Goal: Information Seeking & Learning: Learn about a topic

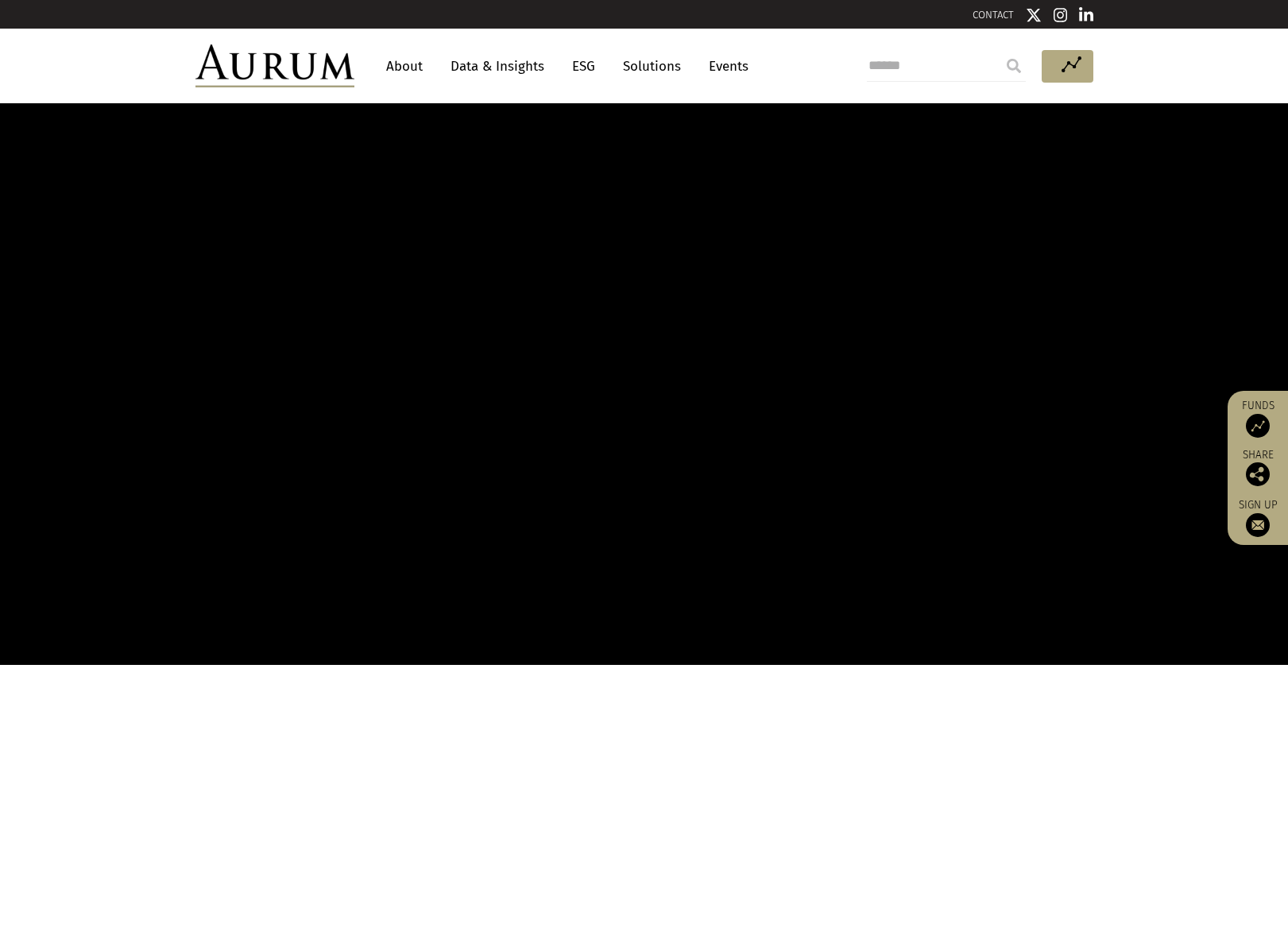
click at [1252, 410] on link "Funds" at bounding box center [1257, 419] width 44 height 39
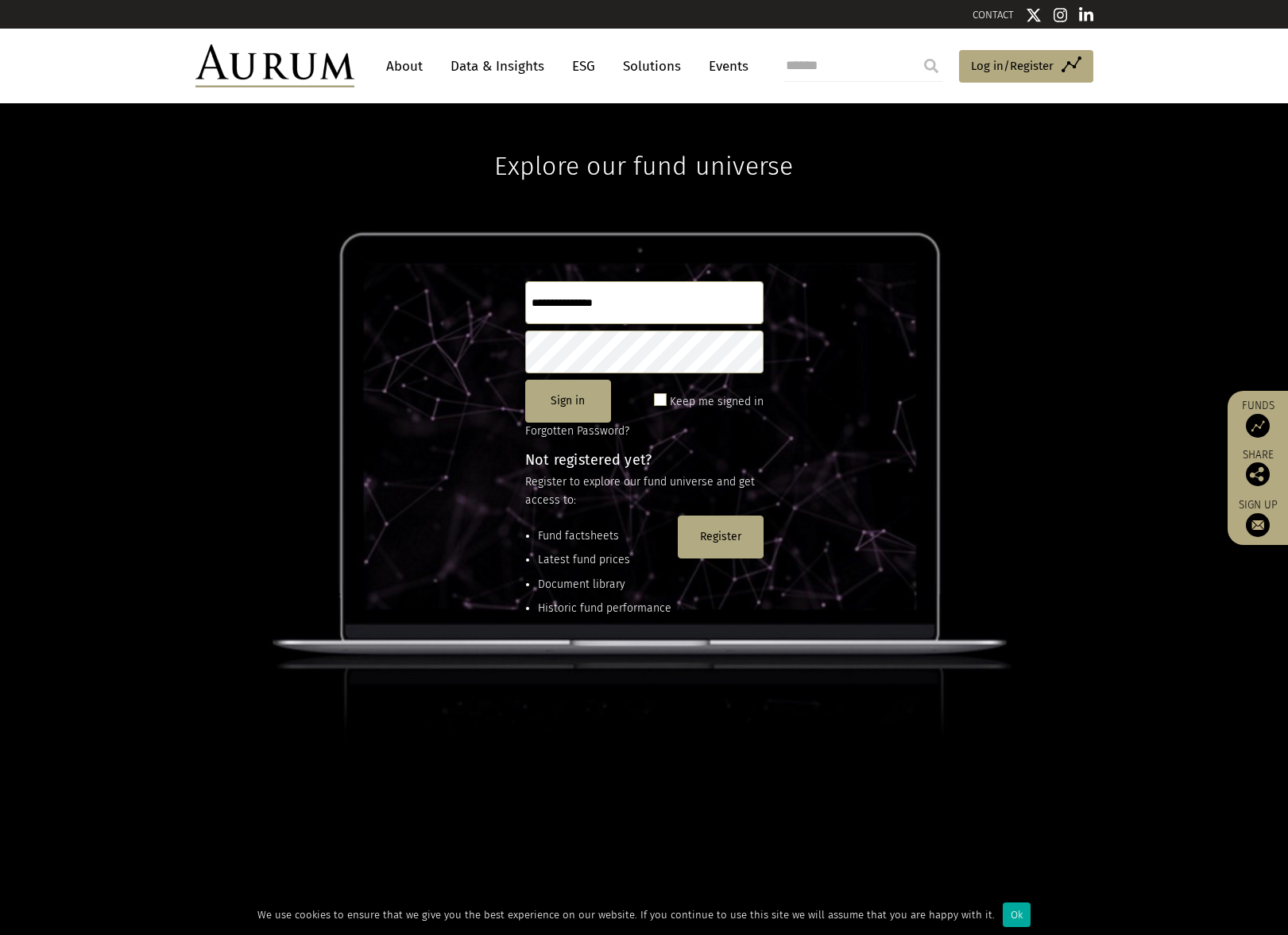
click at [405, 62] on link "About" at bounding box center [404, 67] width 52 height 29
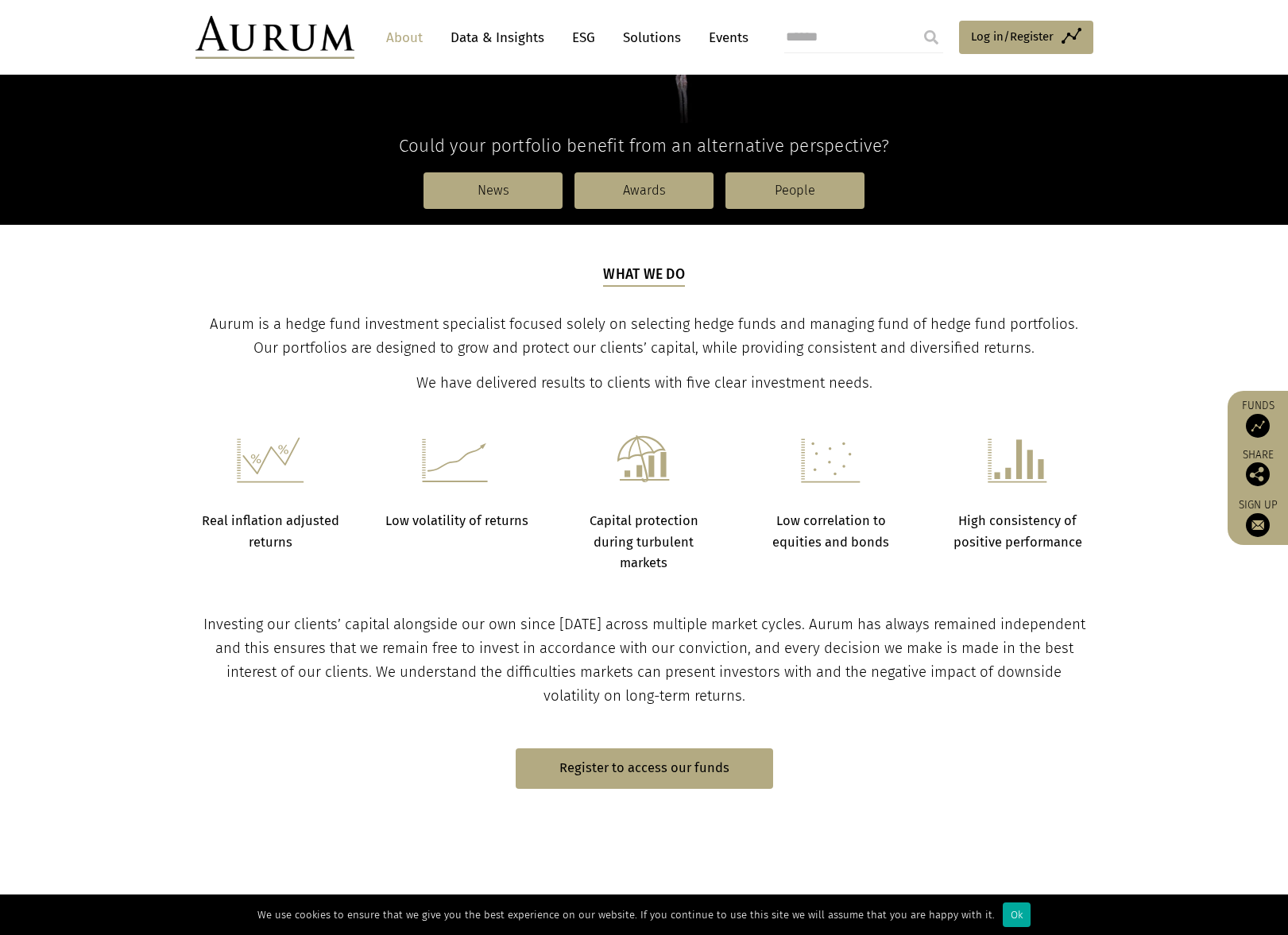
scroll to position [397, 0]
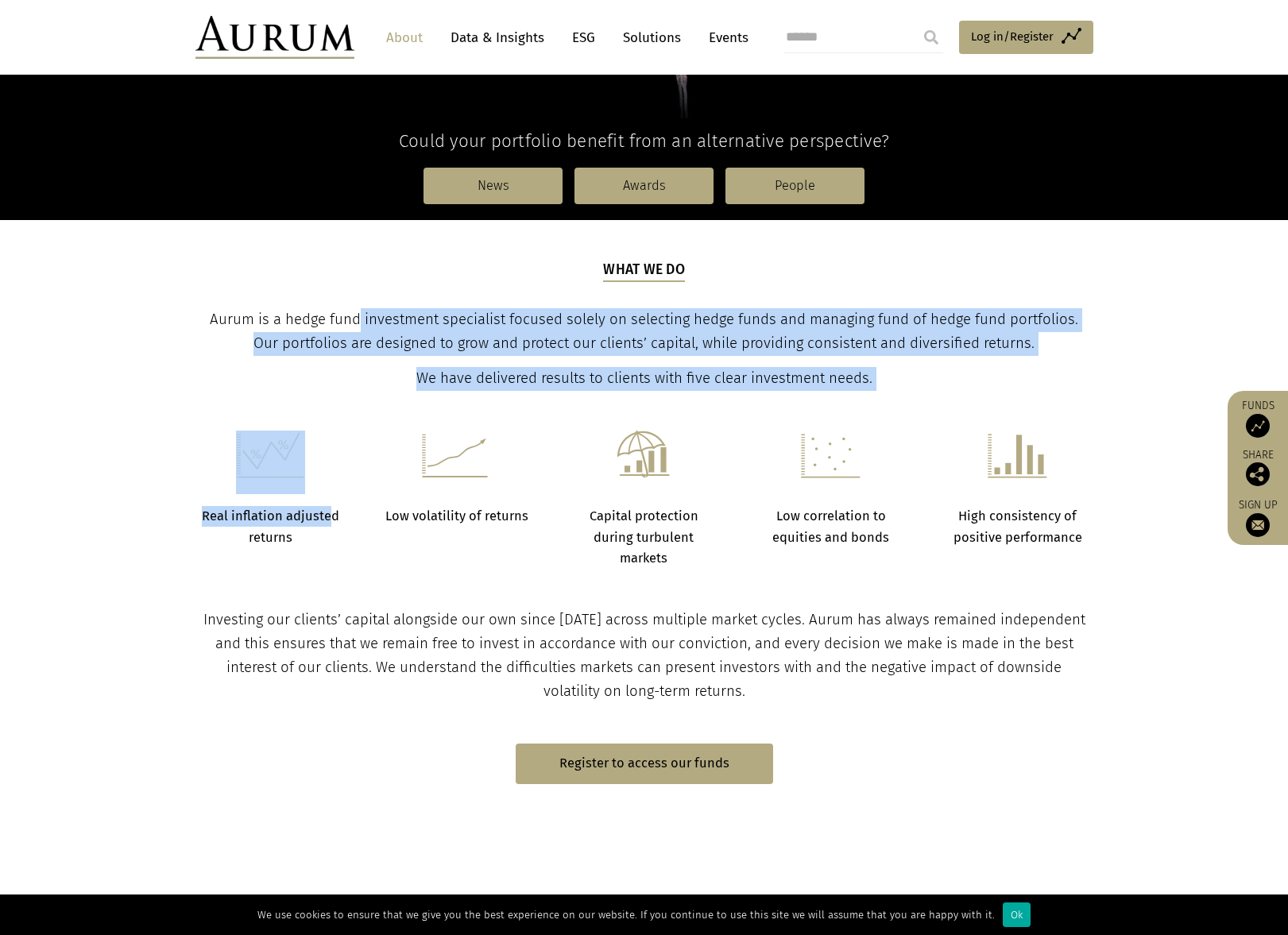
drag, startPoint x: 348, startPoint y: 317, endPoint x: 283, endPoint y: 508, distance: 201.8
click at [333, 497] on main "About Aurum Positively different Could your portfolio benefit from an alternati…" at bounding box center [644, 734] width 1288 height 2056
click at [145, 486] on section "Real inflation adjusted returns Low volatility of returns Capital protection du…" at bounding box center [644, 479] width 1288 height 178
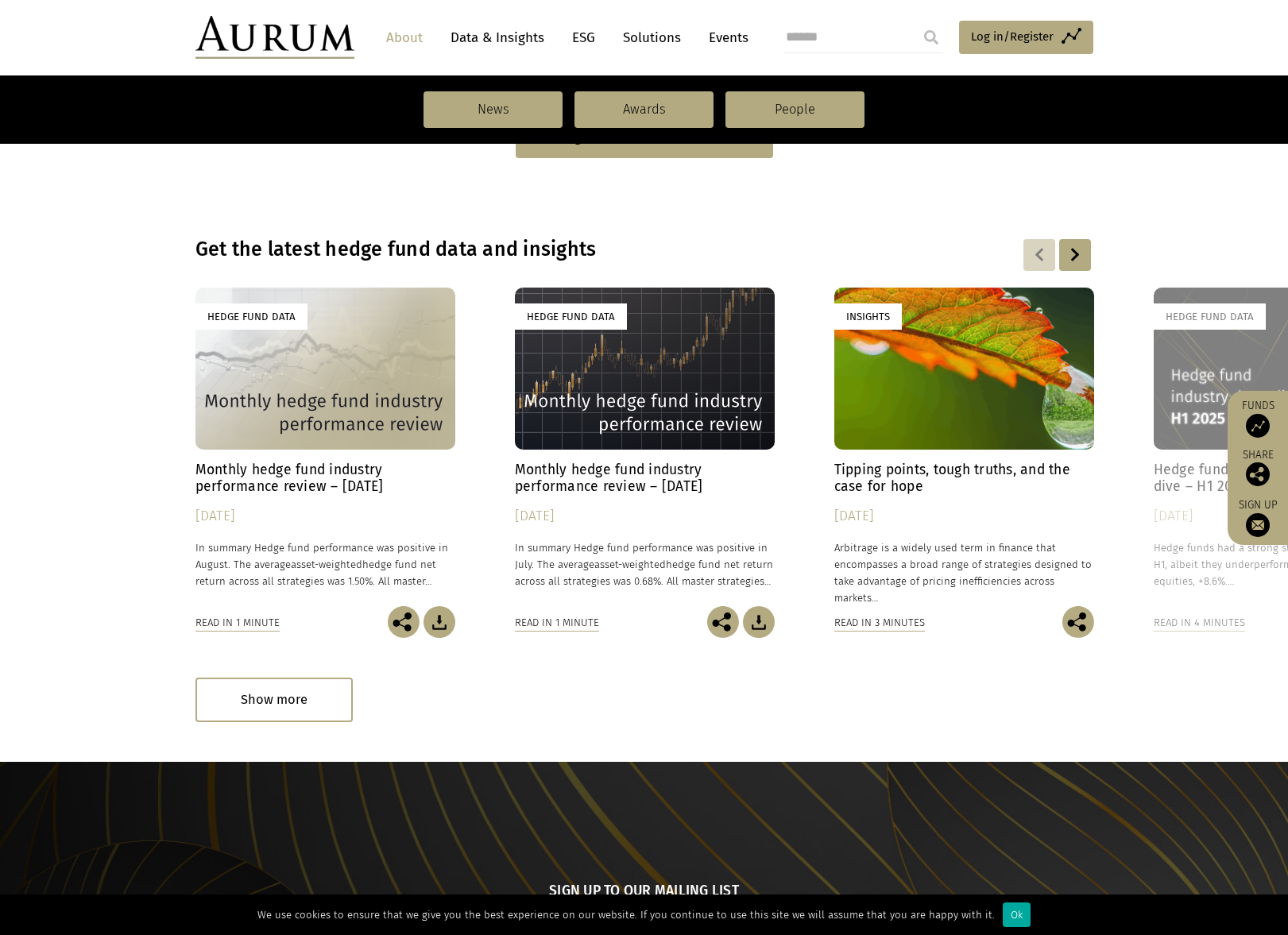
scroll to position [1033, 0]
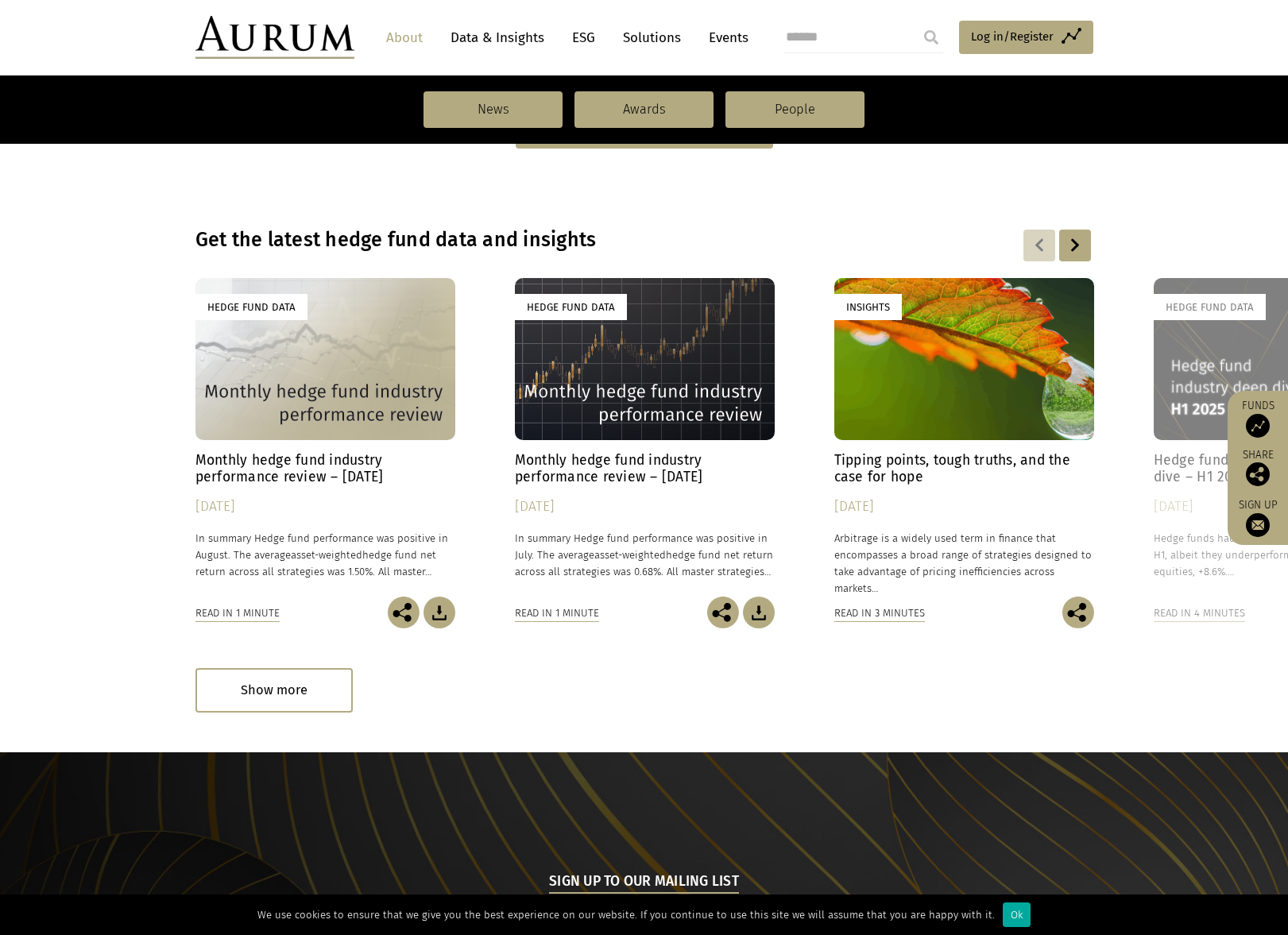
click at [294, 462] on h4 "Monthly hedge fund industry performance review – August 2025" at bounding box center [325, 469] width 260 height 33
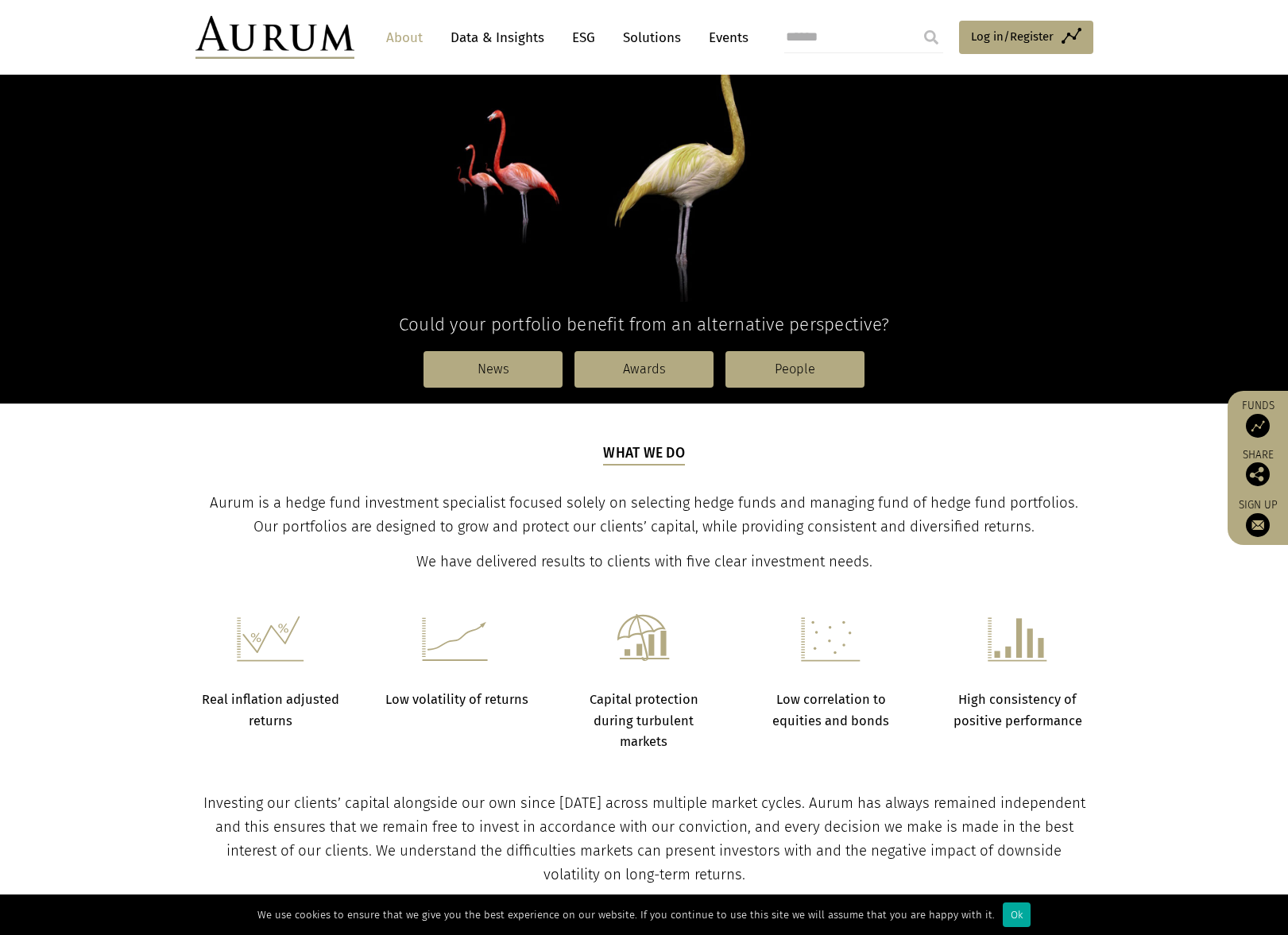
scroll to position [79, 0]
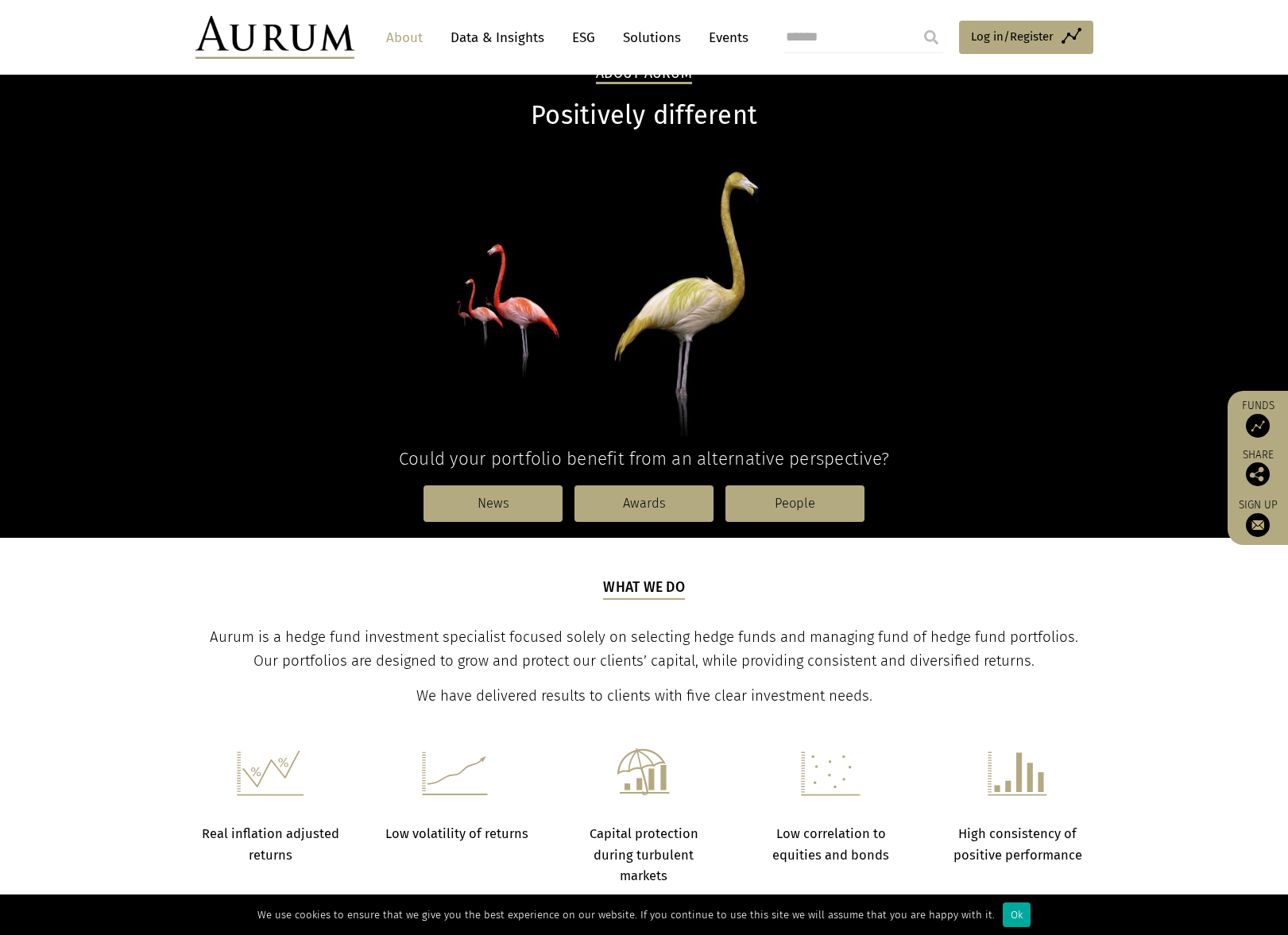
click at [508, 20] on nav "About Data & Insights ESG Solutions Events" at bounding box center [563, 37] width 418 height 43
click at [495, 45] on link "Data & Insights" at bounding box center [497, 37] width 110 height 29
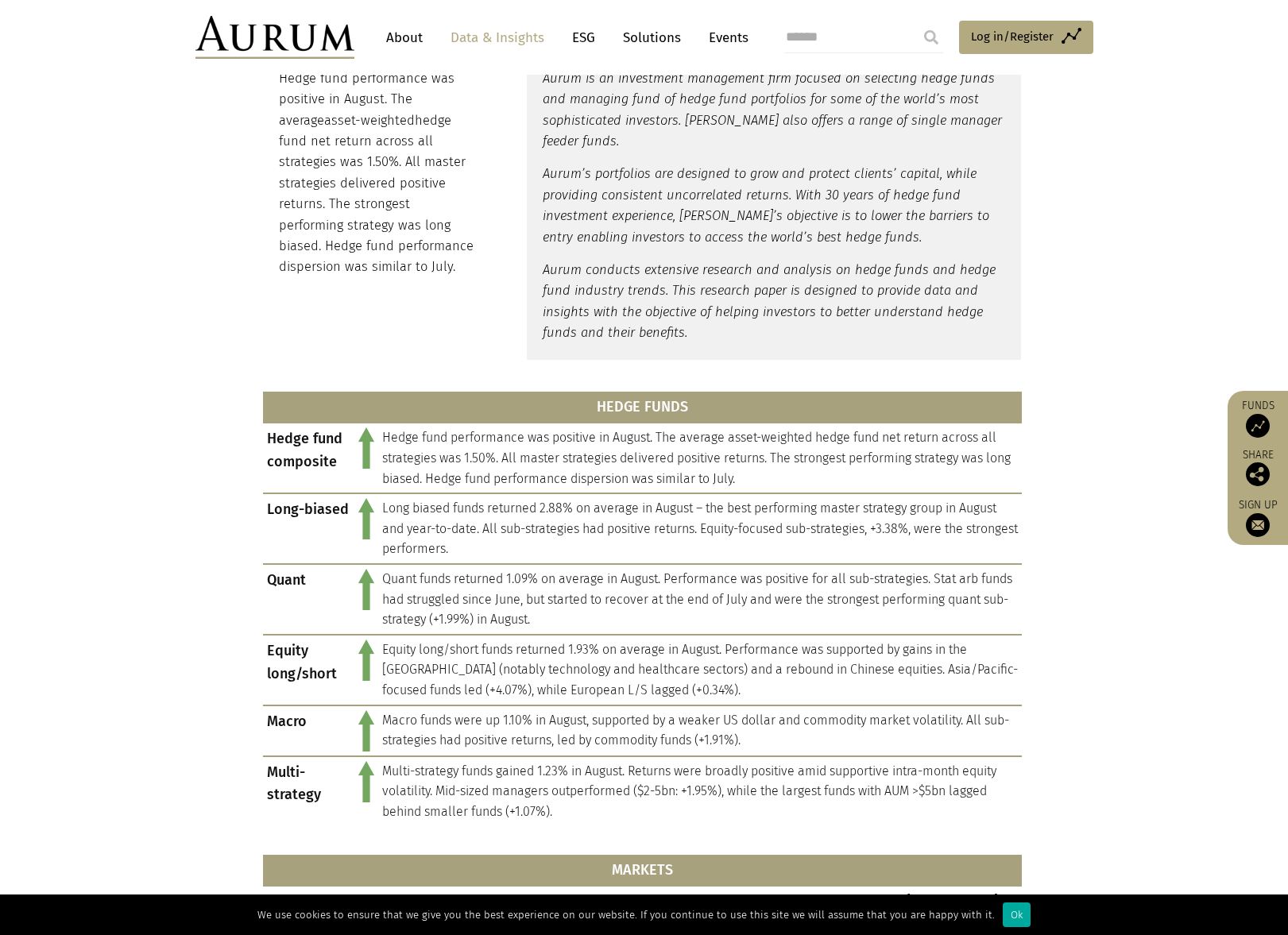
scroll to position [397, 0]
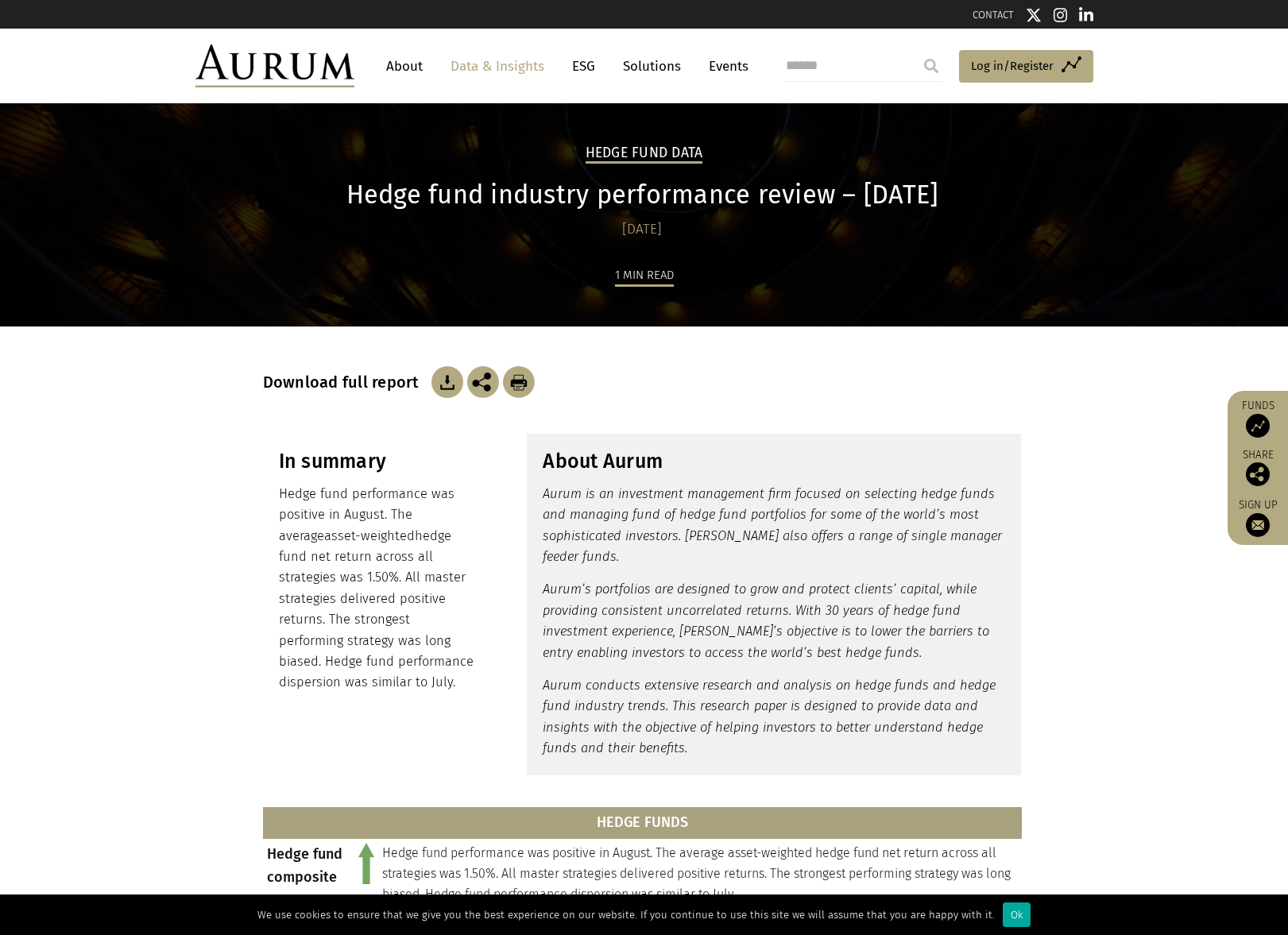
click at [453, 383] on img at bounding box center [447, 382] width 31 height 31
drag, startPoint x: 175, startPoint y: 435, endPoint x: 305, endPoint y: 190, distance: 277.4
click at [175, 435] on section "In summary Hedge fund performance was positive in August. The average asset-wei…" at bounding box center [644, 604] width 1288 height 381
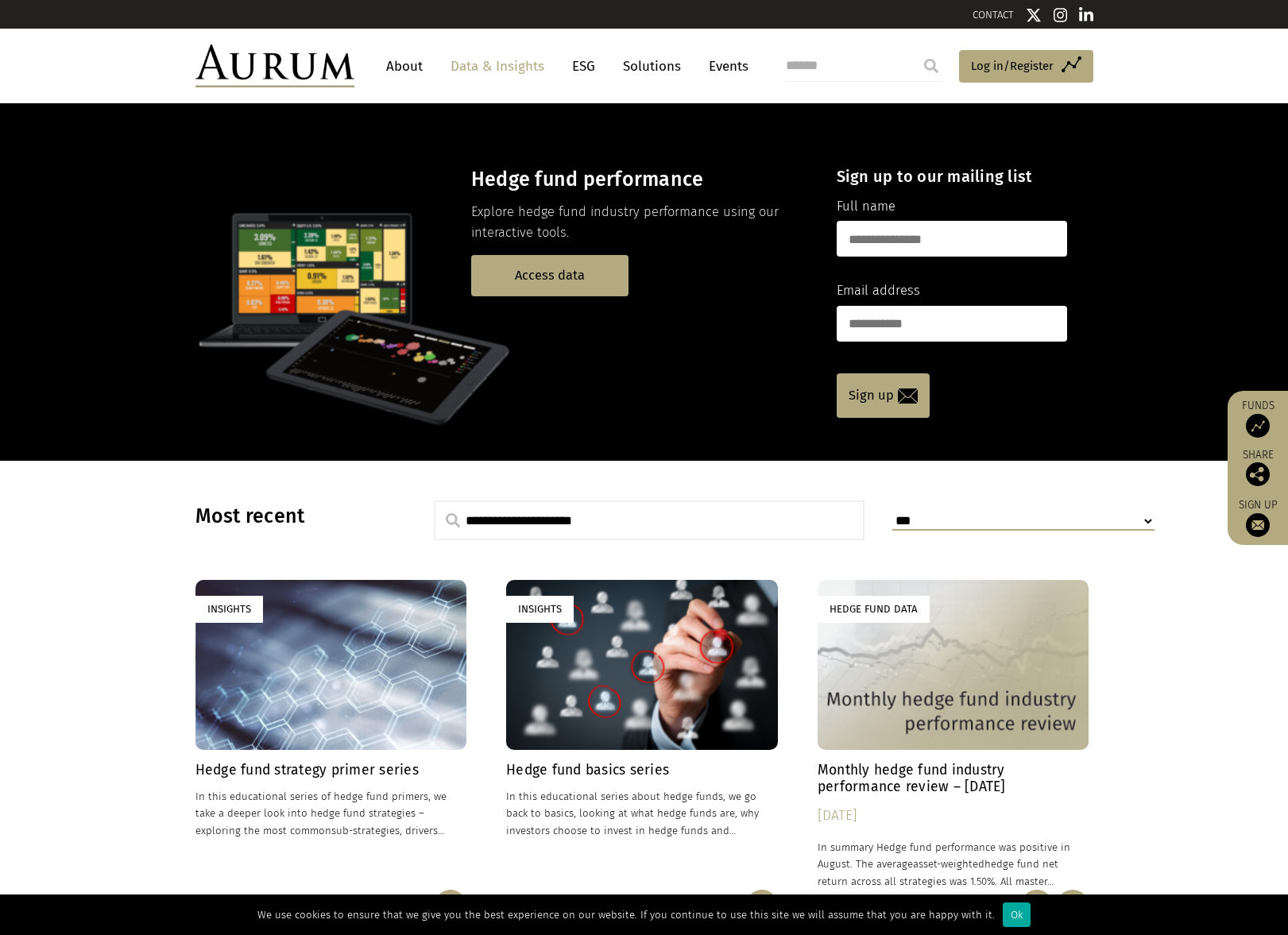
click at [652, 64] on link "Solutions" at bounding box center [651, 67] width 74 height 29
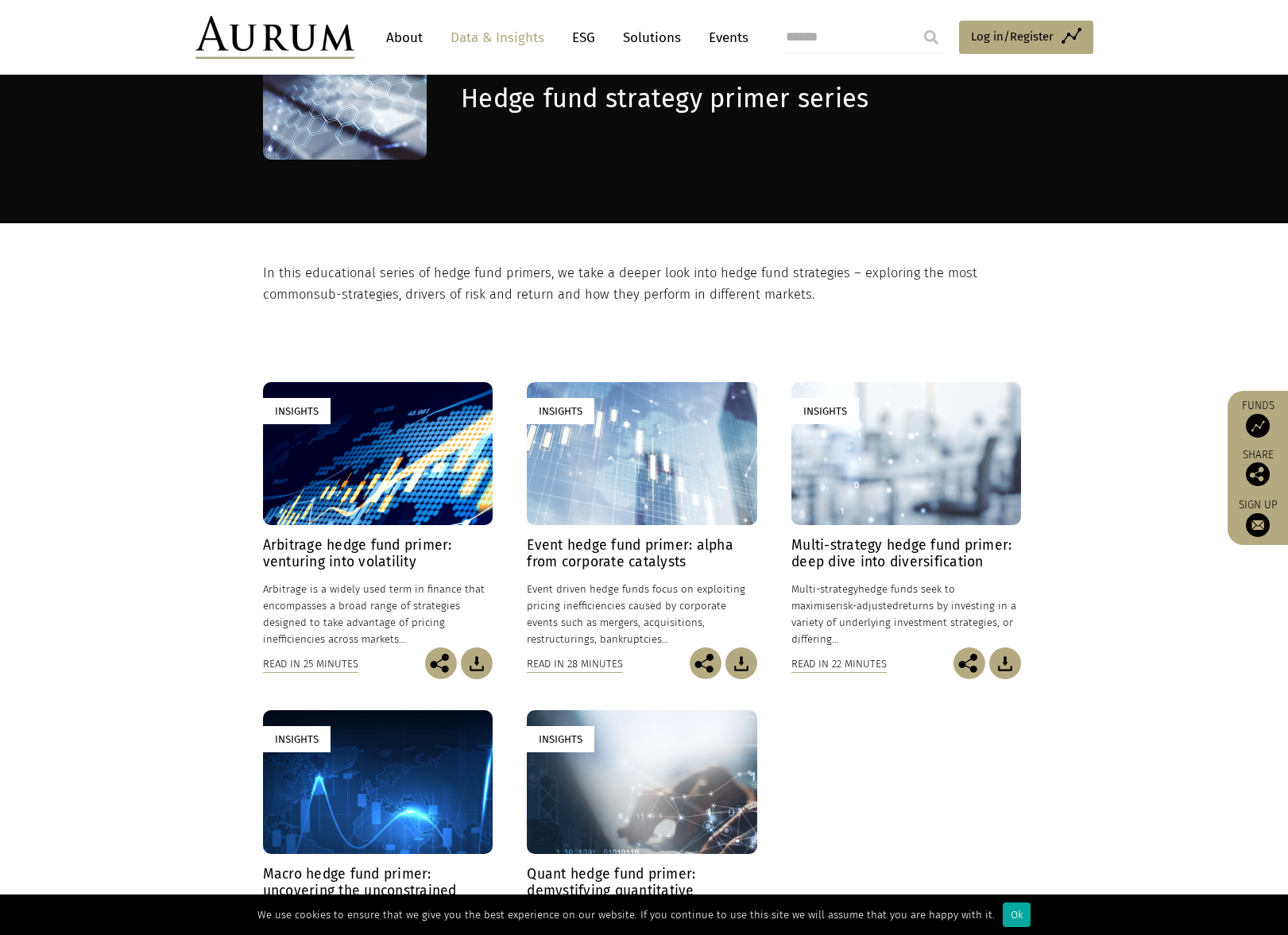
scroll to position [159, 0]
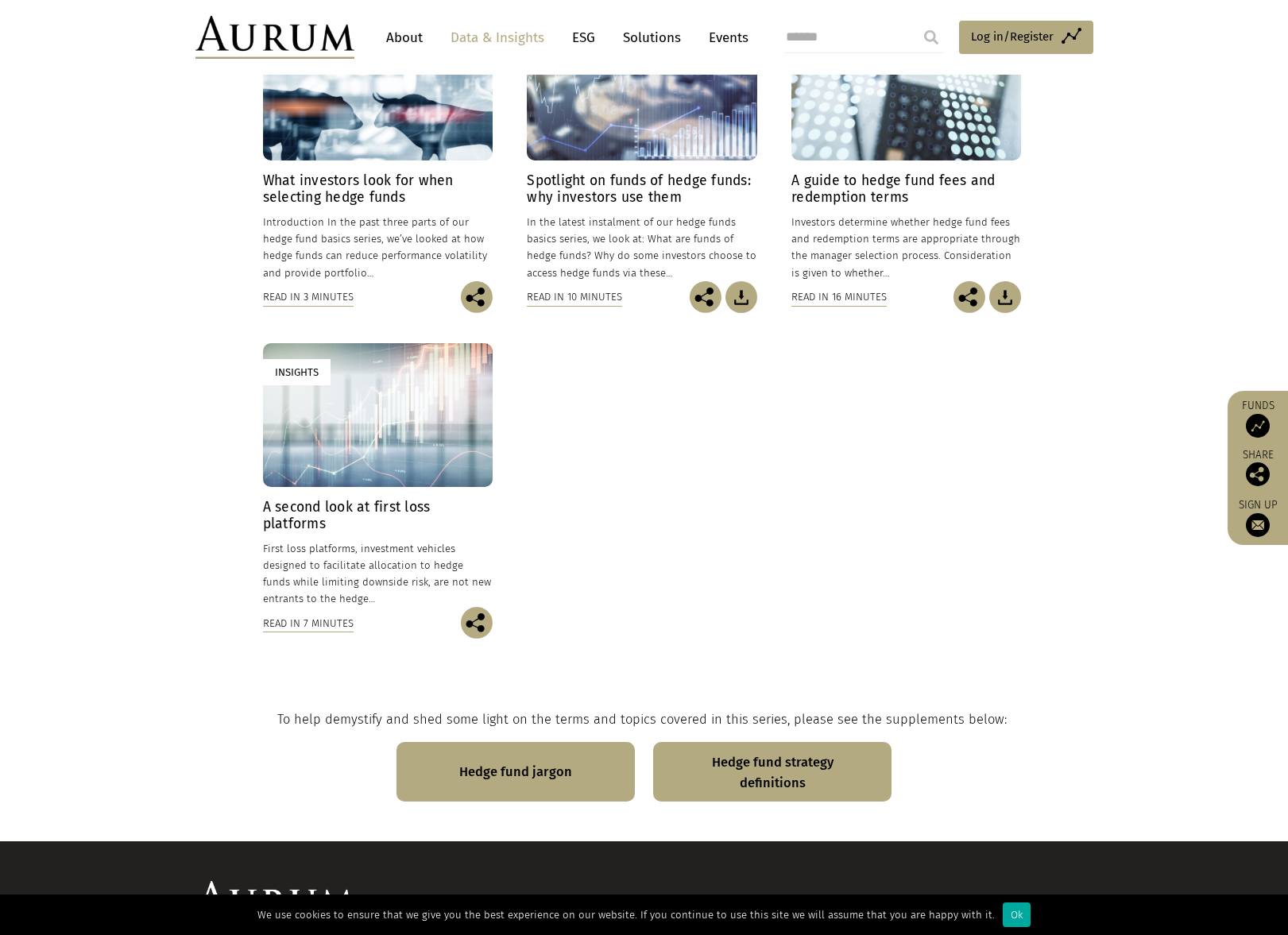
scroll to position [874, 0]
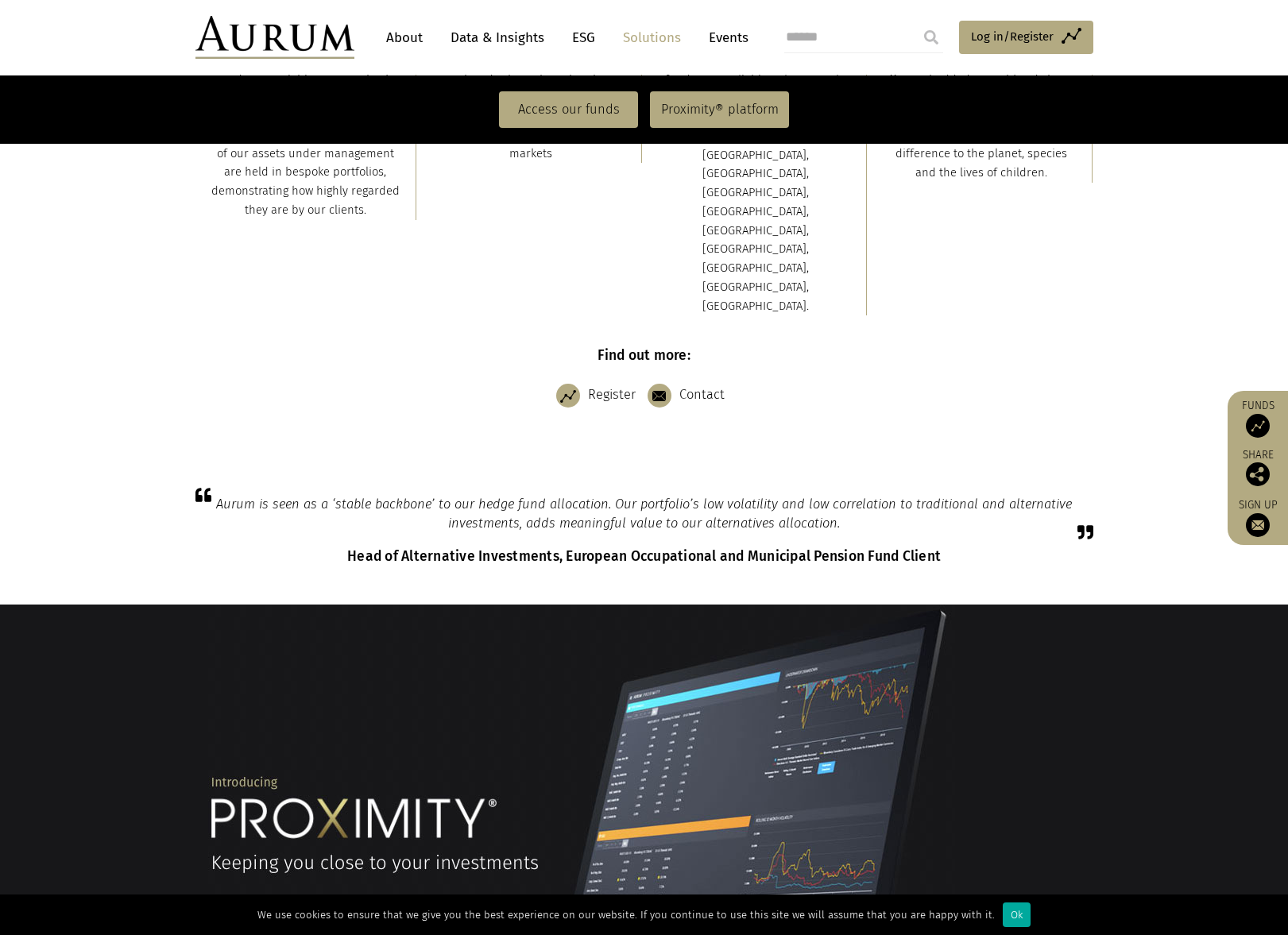
scroll to position [636, 0]
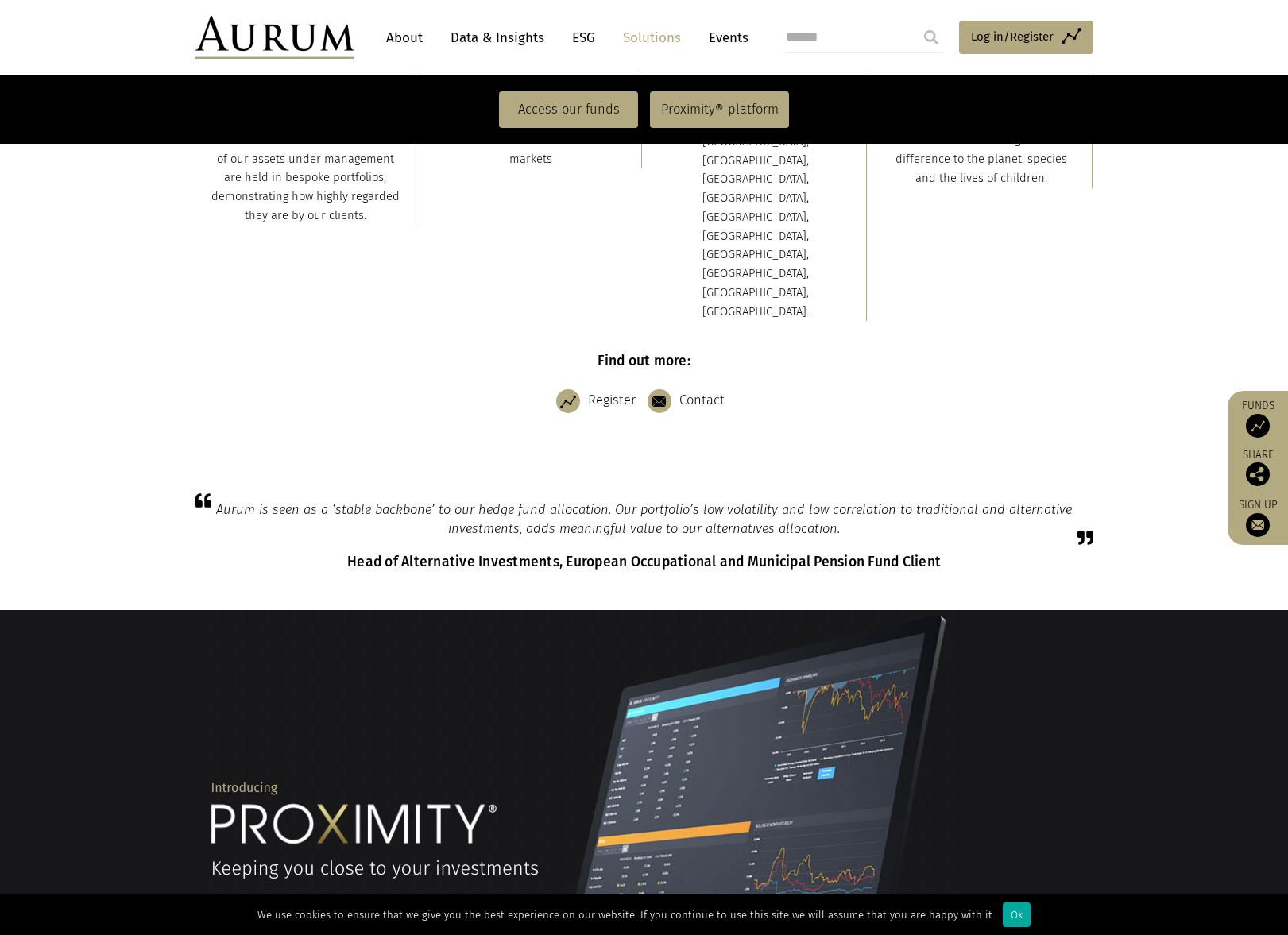
click at [399, 40] on link "About" at bounding box center [404, 37] width 52 height 29
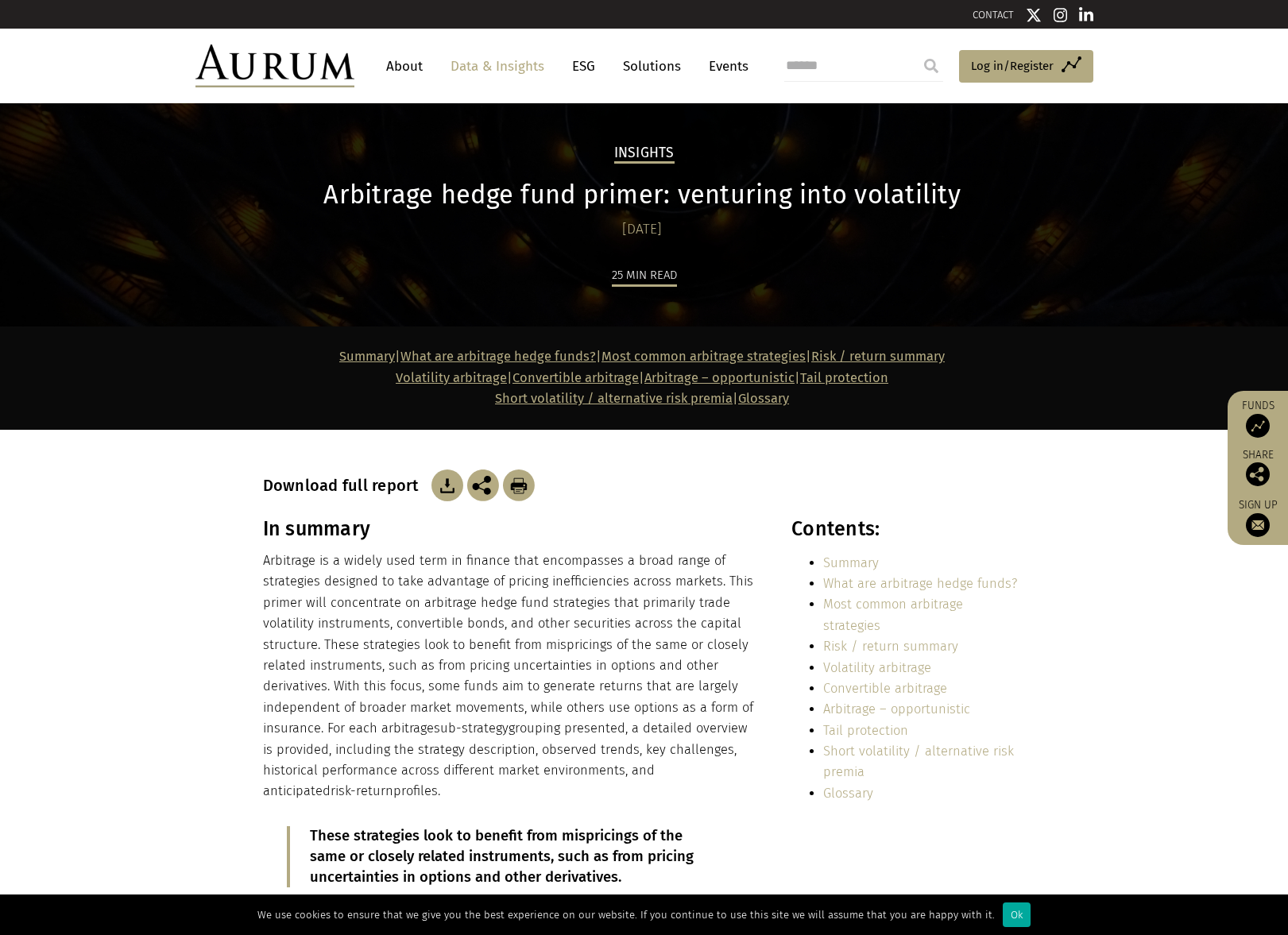
click at [436, 483] on img at bounding box center [447, 486] width 31 height 31
click at [215, 651] on section "In summary Arbitrage is a widely used term in finance that encompasses a broad …" at bounding box center [644, 724] width 1288 height 415
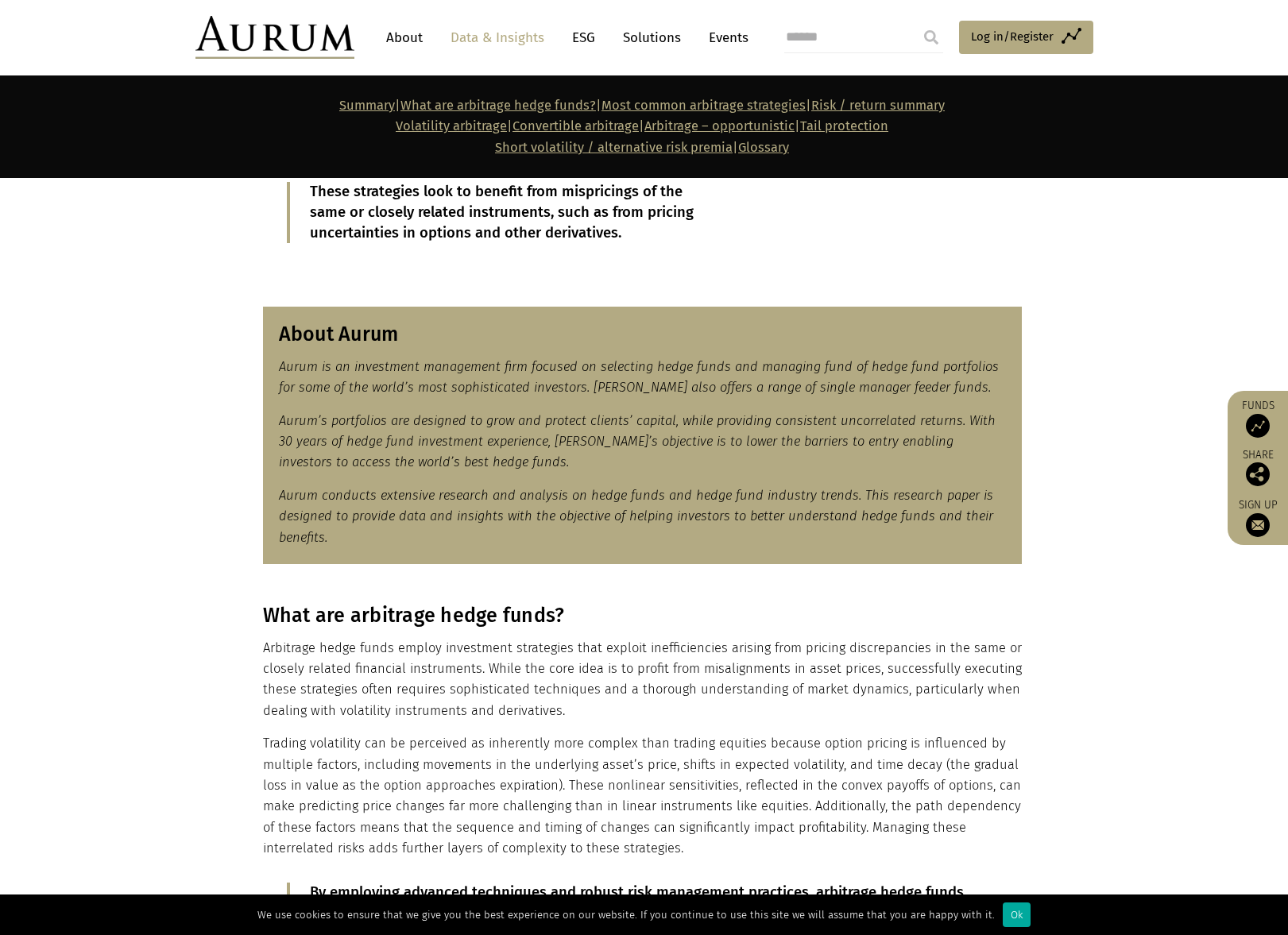
scroll to position [477, 0]
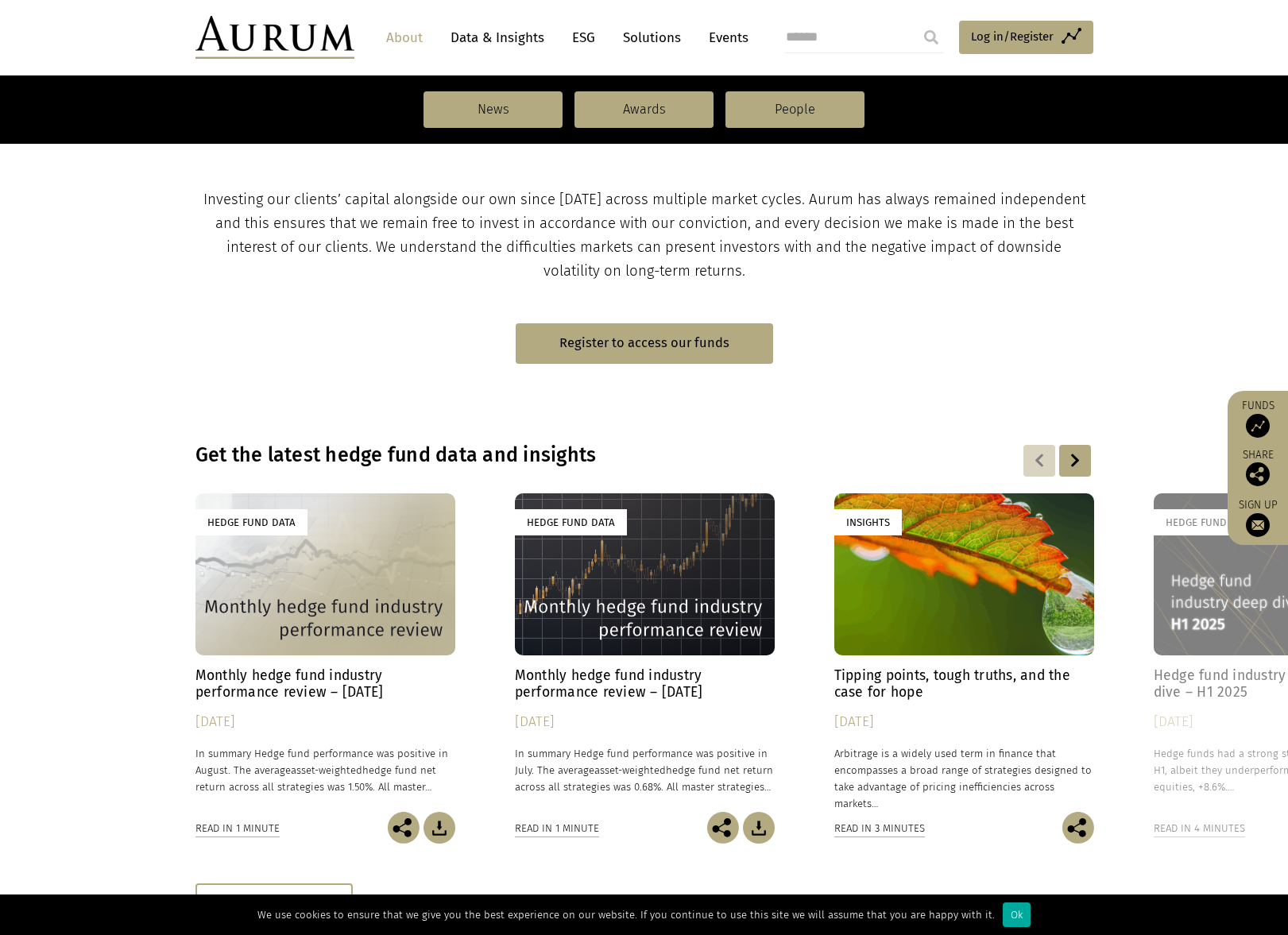
scroll to position [1033, 0]
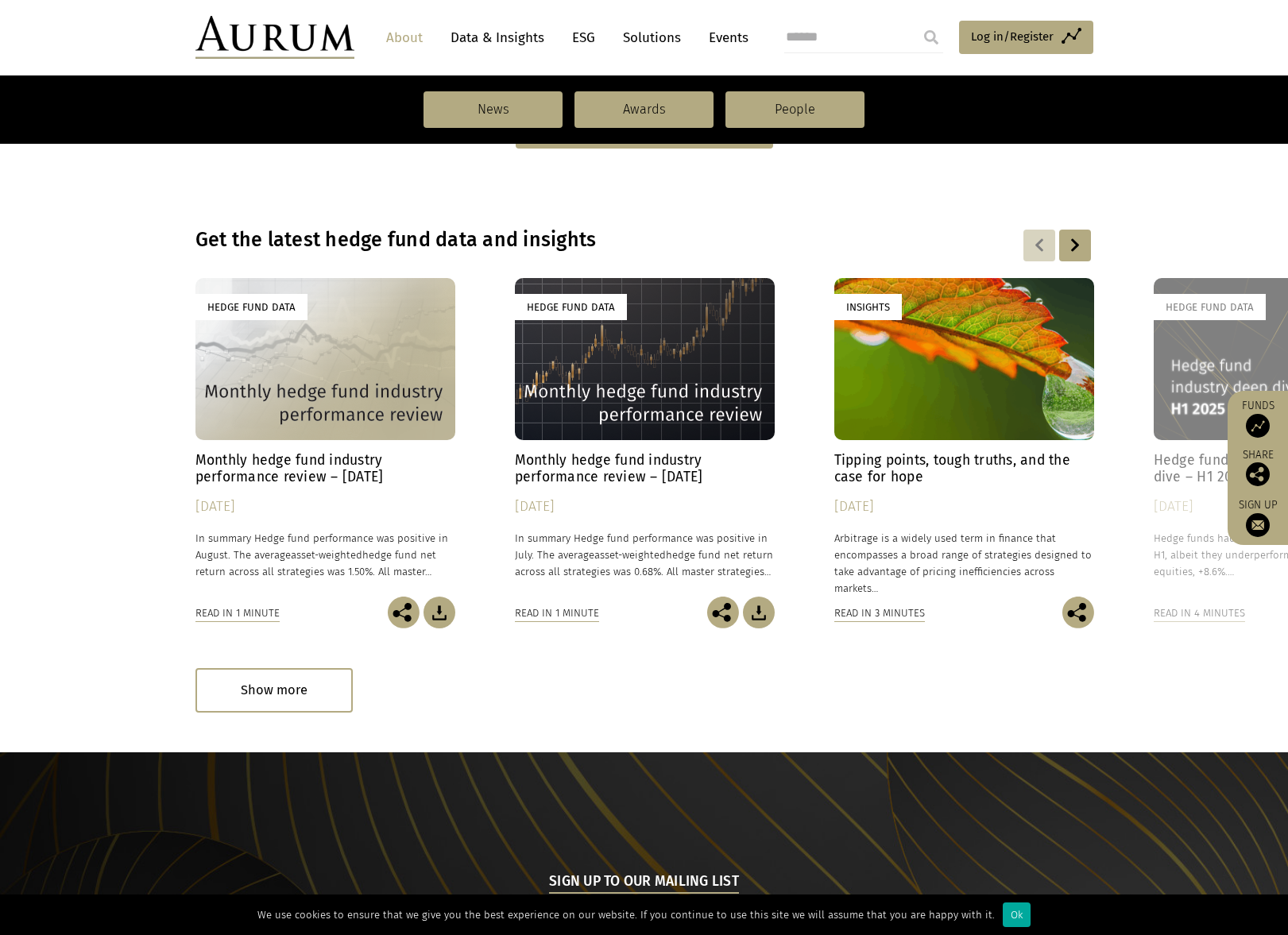
click at [289, 472] on h4 "Monthly hedge fund industry performance review – [DATE]" at bounding box center [325, 469] width 260 height 33
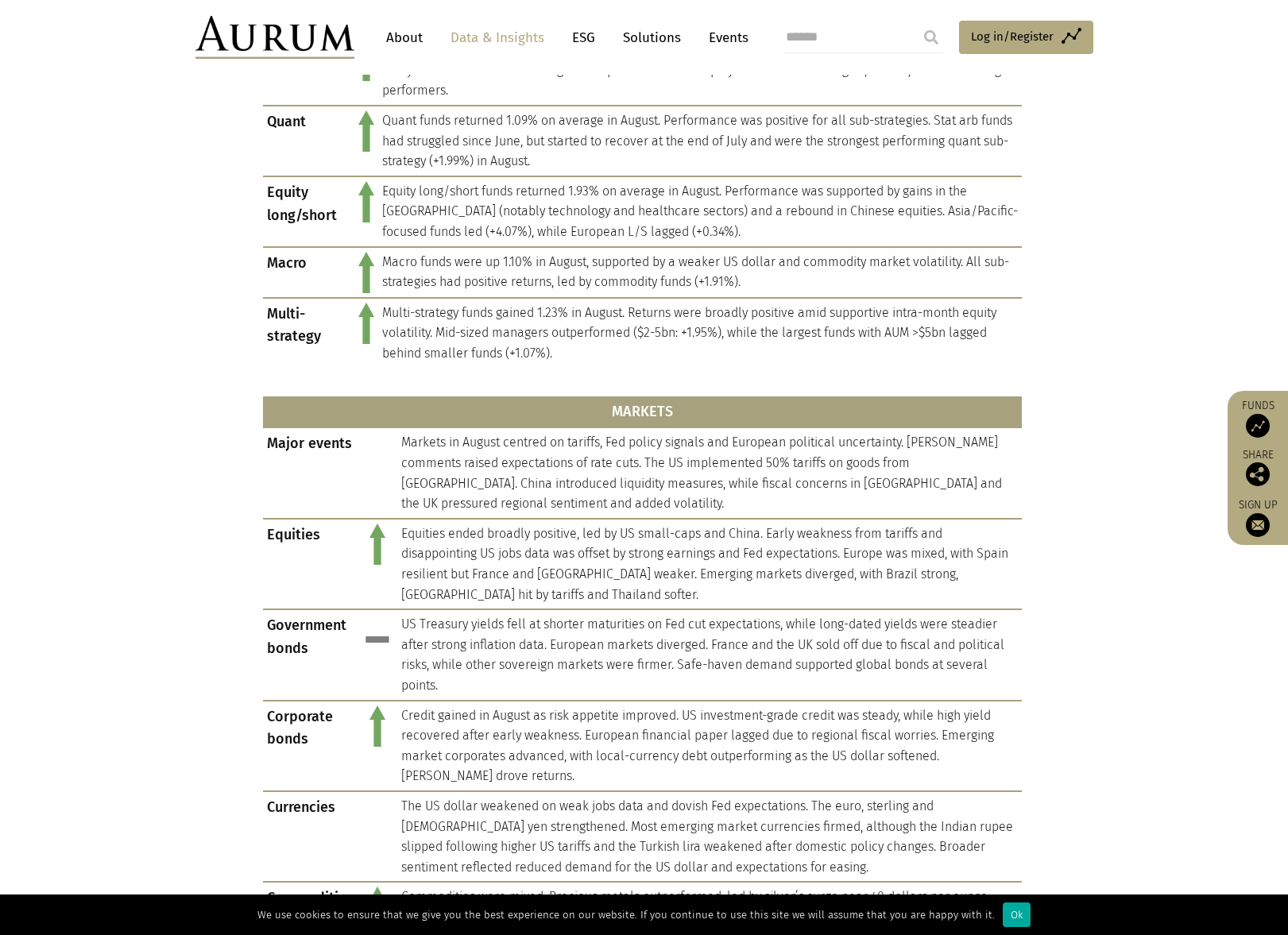
scroll to position [954, 0]
